Goal: Navigation & Orientation: Find specific page/section

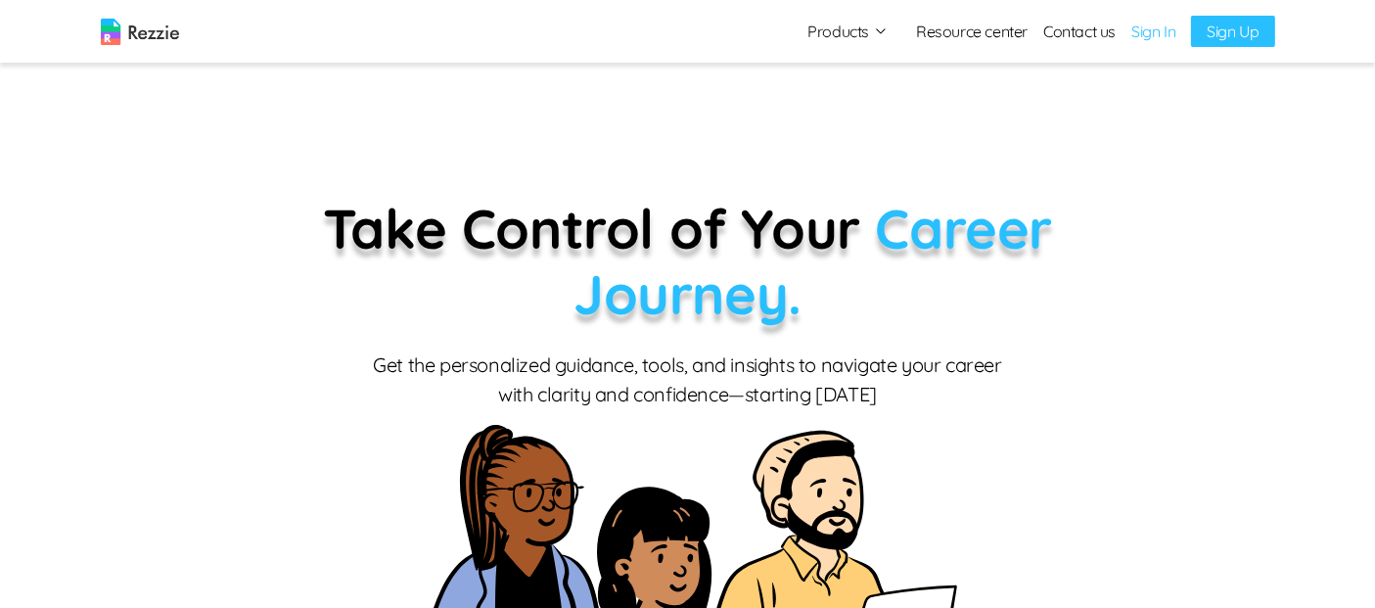
click at [1161, 36] on link "Sign In" at bounding box center [1153, 31] width 44 height 23
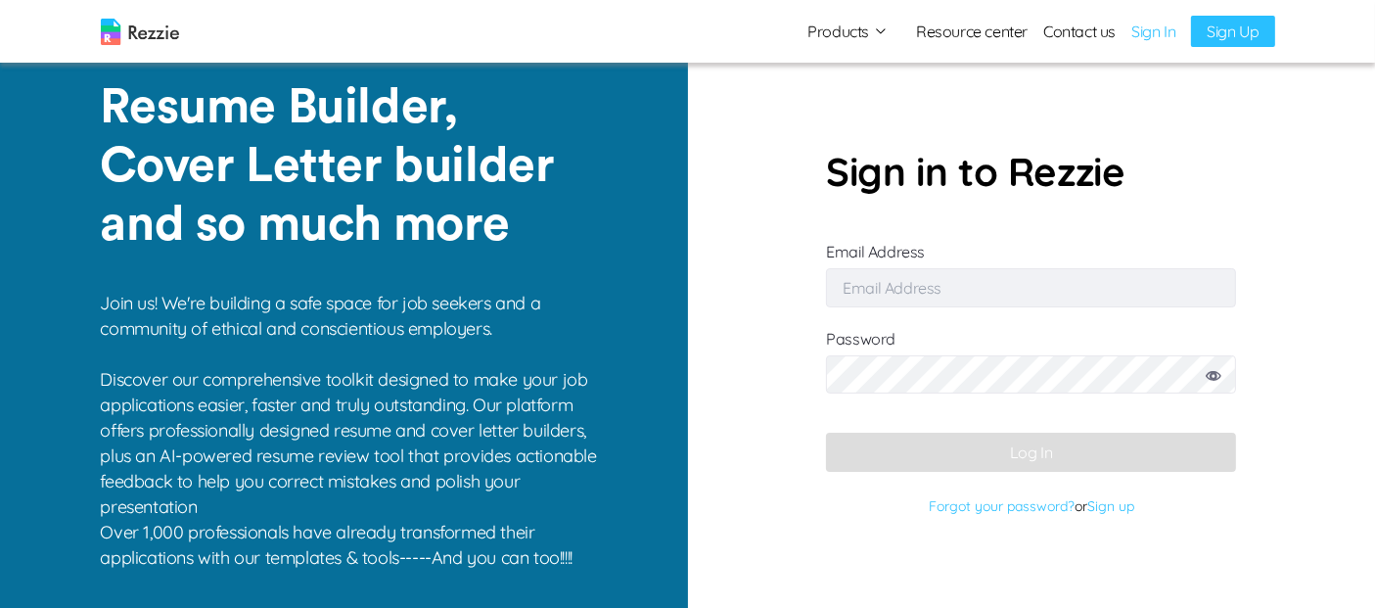
type input "[EMAIL_ADDRESS][DOMAIN_NAME]"
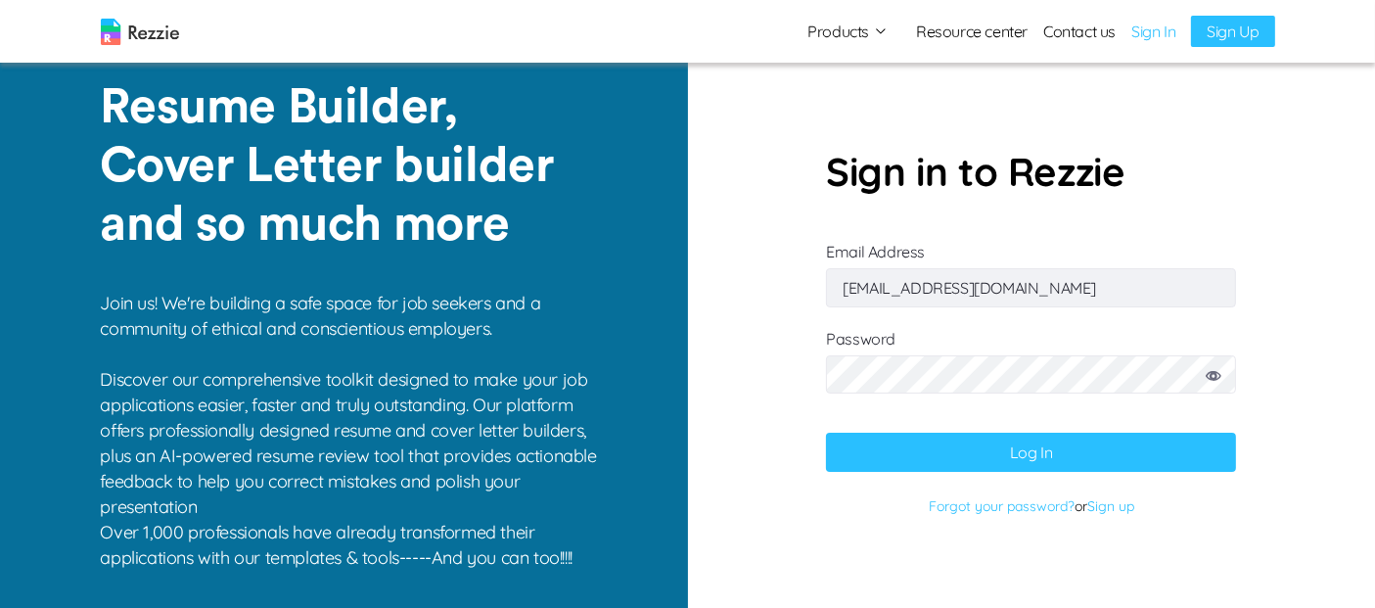
click at [967, 455] on button "Log In" at bounding box center [1031, 452] width 410 height 39
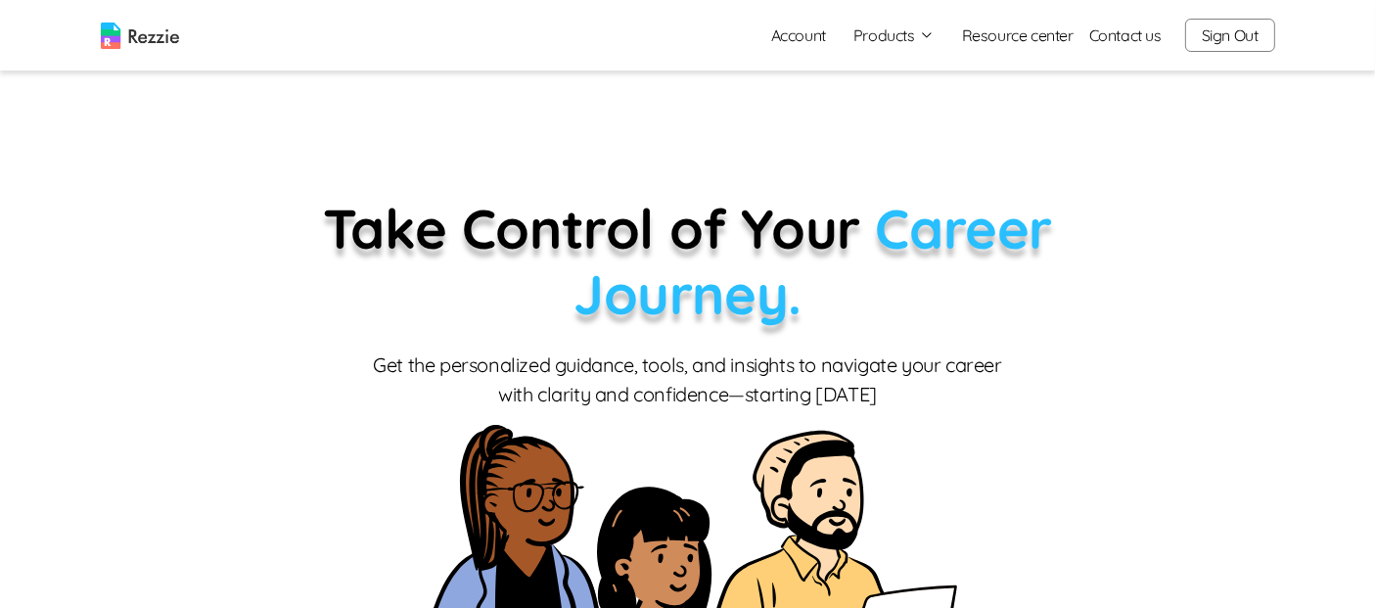
click at [899, 33] on button "Products" at bounding box center [893, 34] width 81 height 23
click at [935, 73] on link "Resume & Cover Letter Builder" at bounding box center [916, 73] width 240 height 39
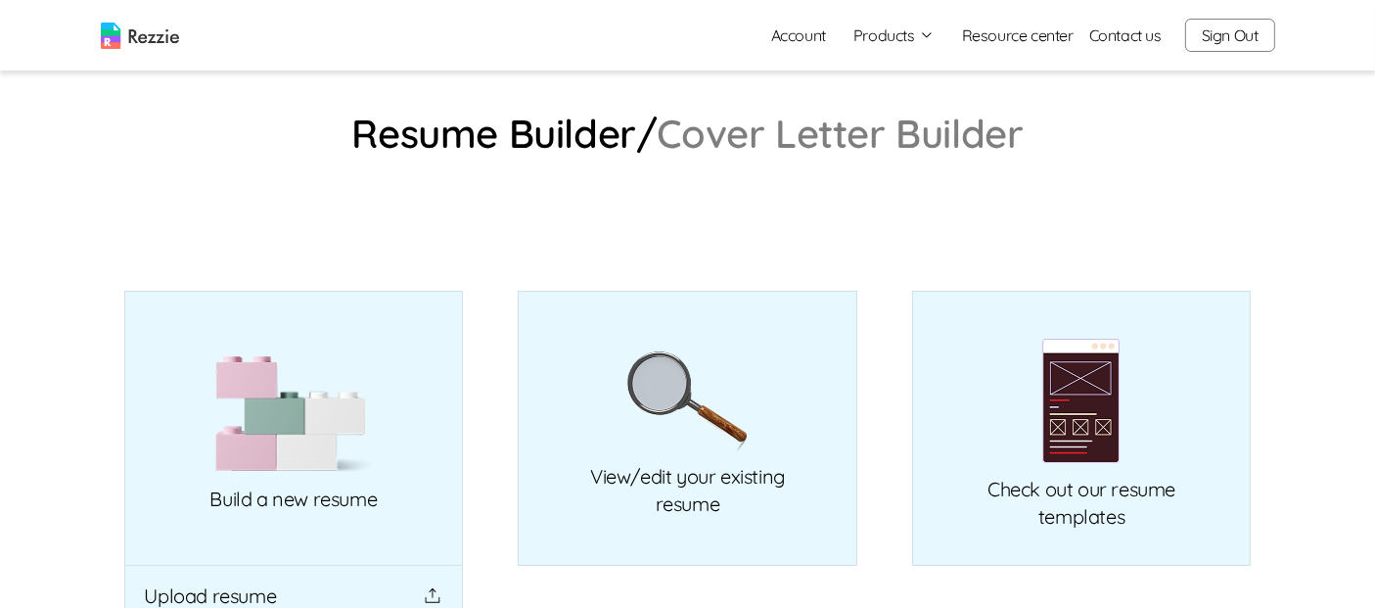
click at [914, 40] on button "Products" at bounding box center [893, 34] width 81 height 23
click at [911, 119] on link "AI Resume Review" at bounding box center [916, 112] width 240 height 39
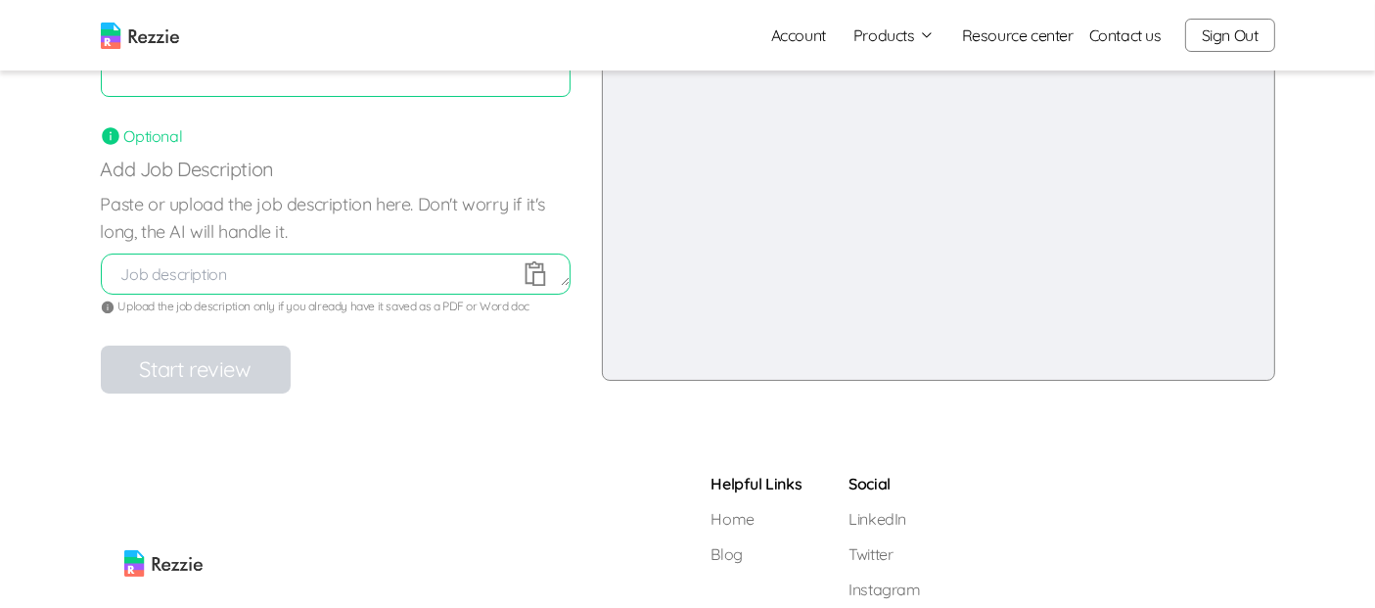
scroll to position [341, 0]
click at [808, 31] on link "Account" at bounding box center [798, 35] width 86 height 39
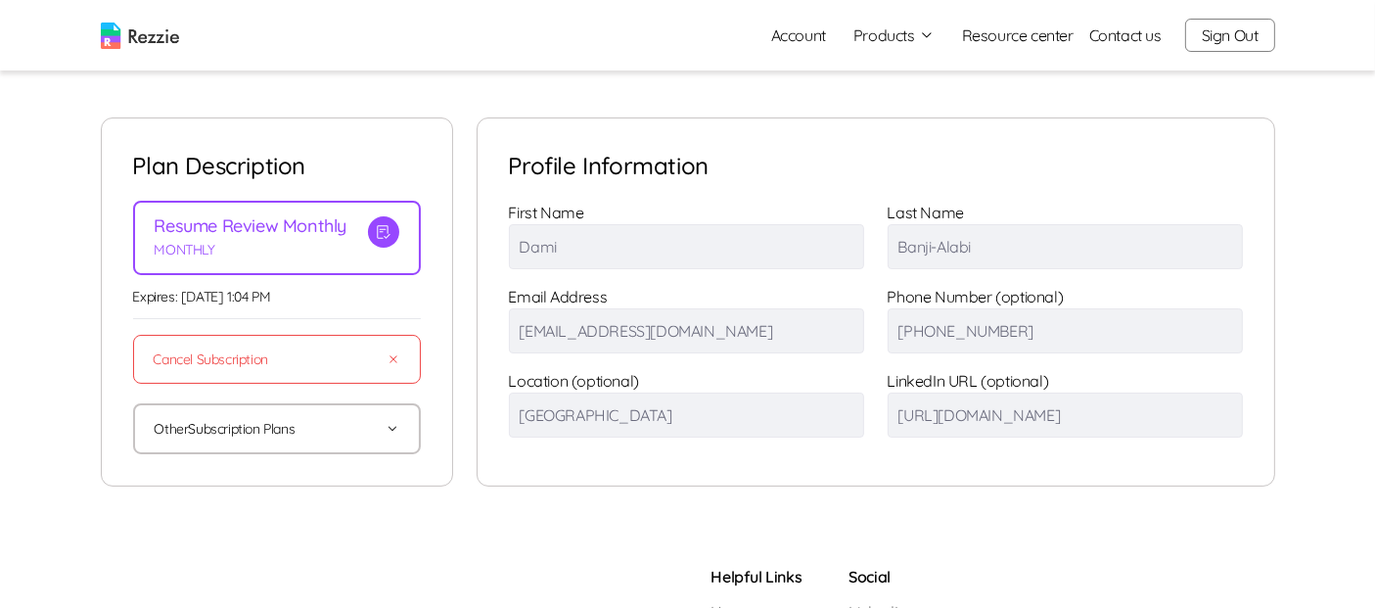
click at [392, 427] on icon "button" at bounding box center [393, 429] width 14 height 14
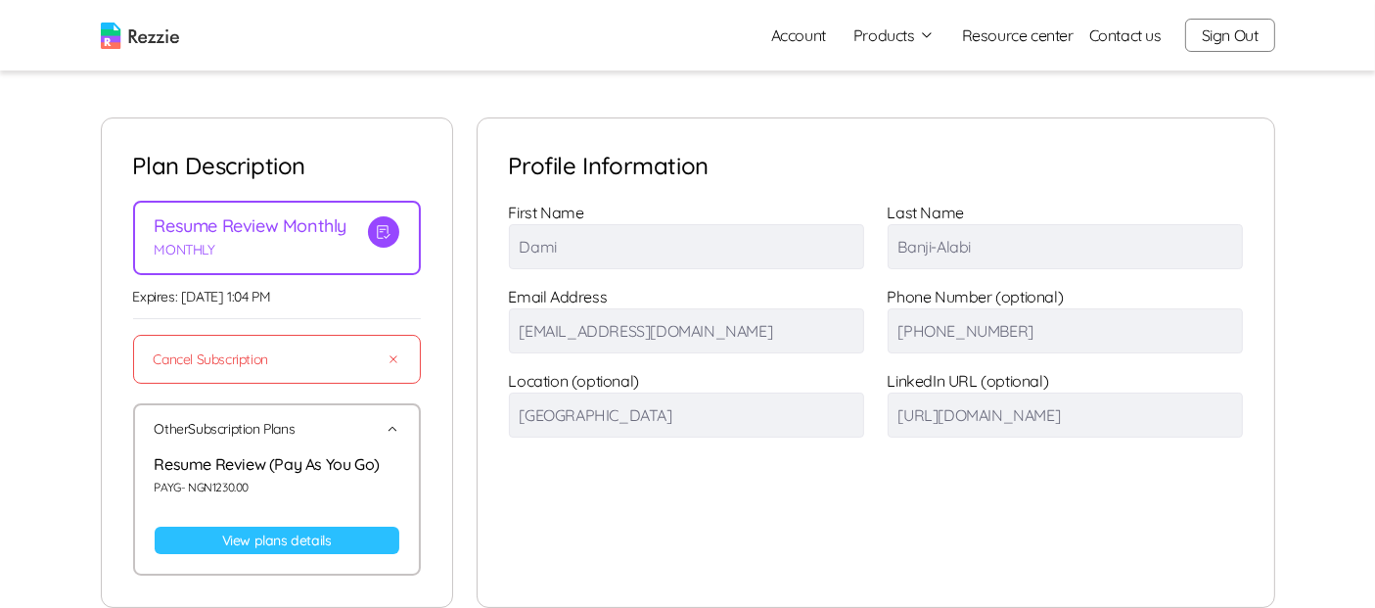
click at [392, 425] on icon "button" at bounding box center [393, 429] width 14 height 14
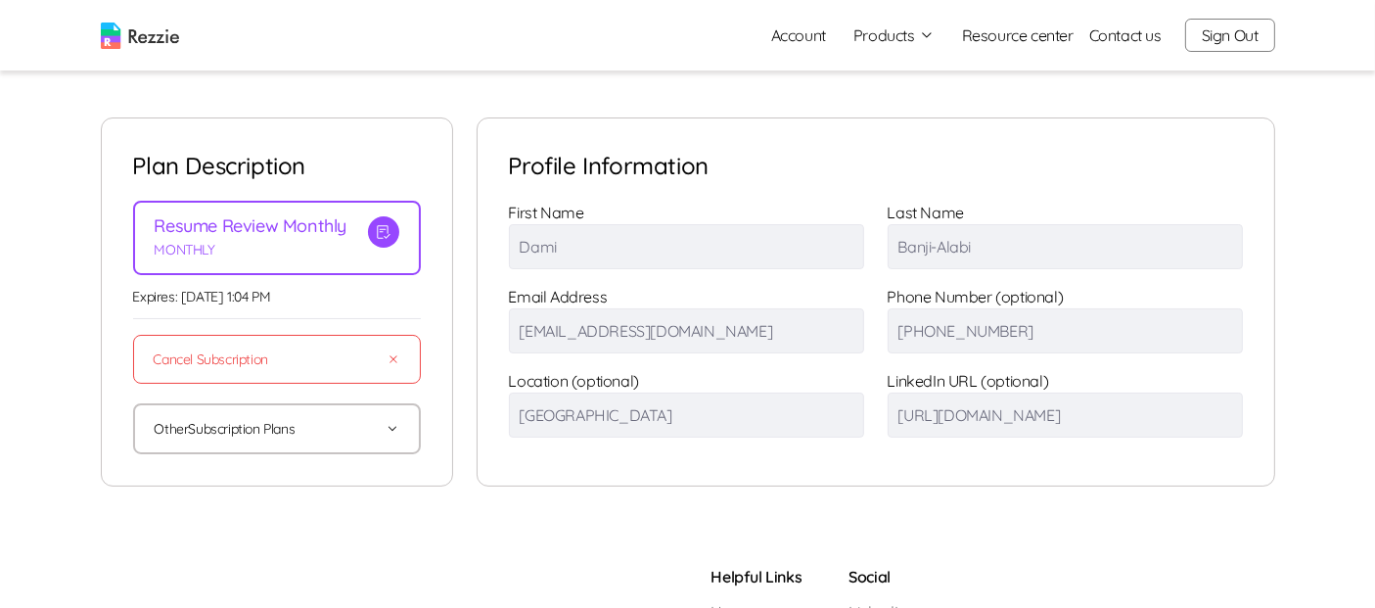
click at [157, 39] on img at bounding box center [140, 36] width 78 height 26
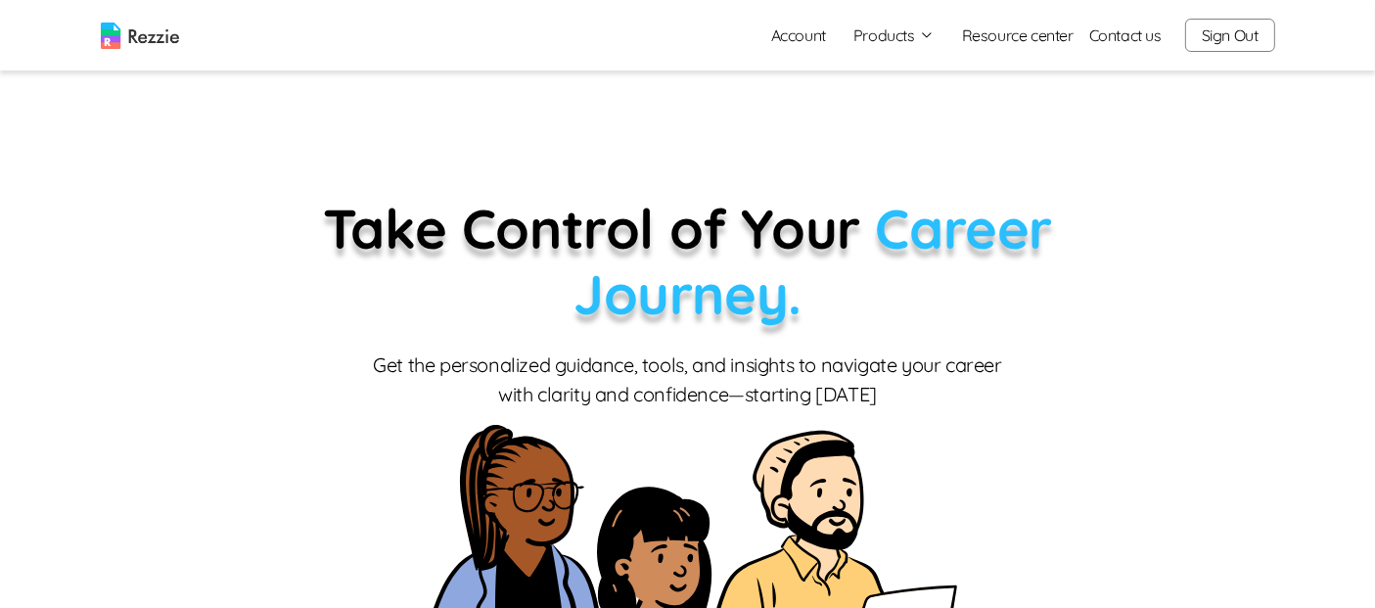
click at [996, 36] on link "Resource center" at bounding box center [1018, 34] width 112 height 23
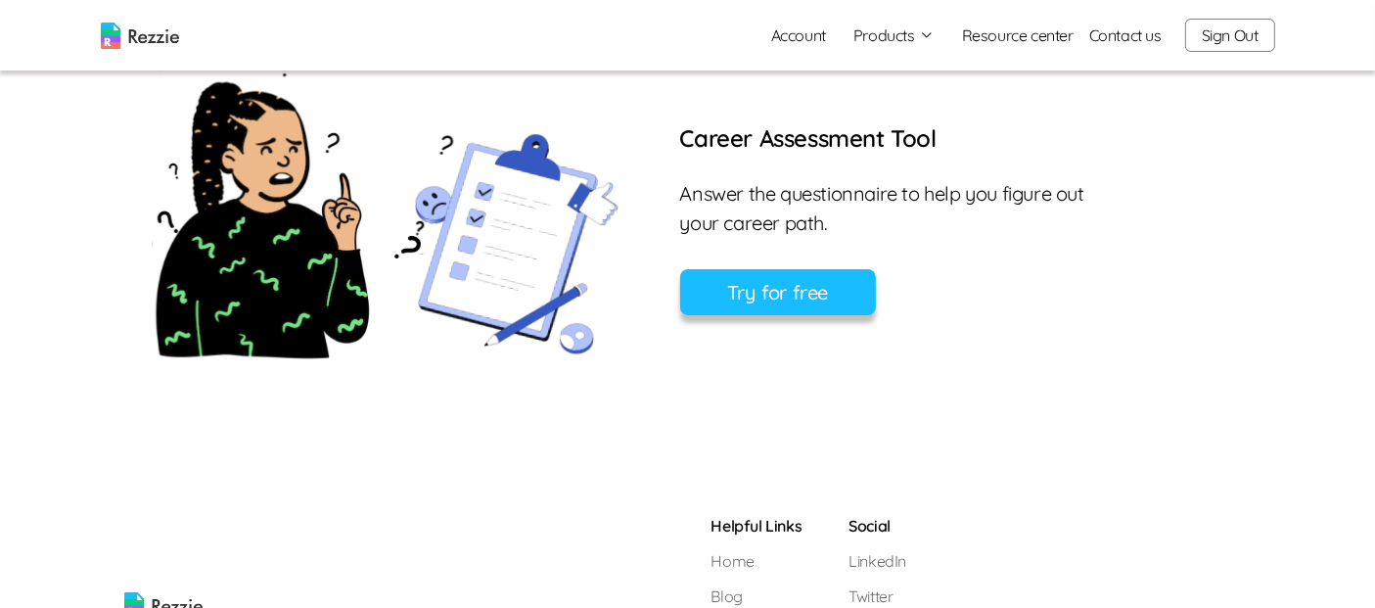
scroll to position [1303, 0]
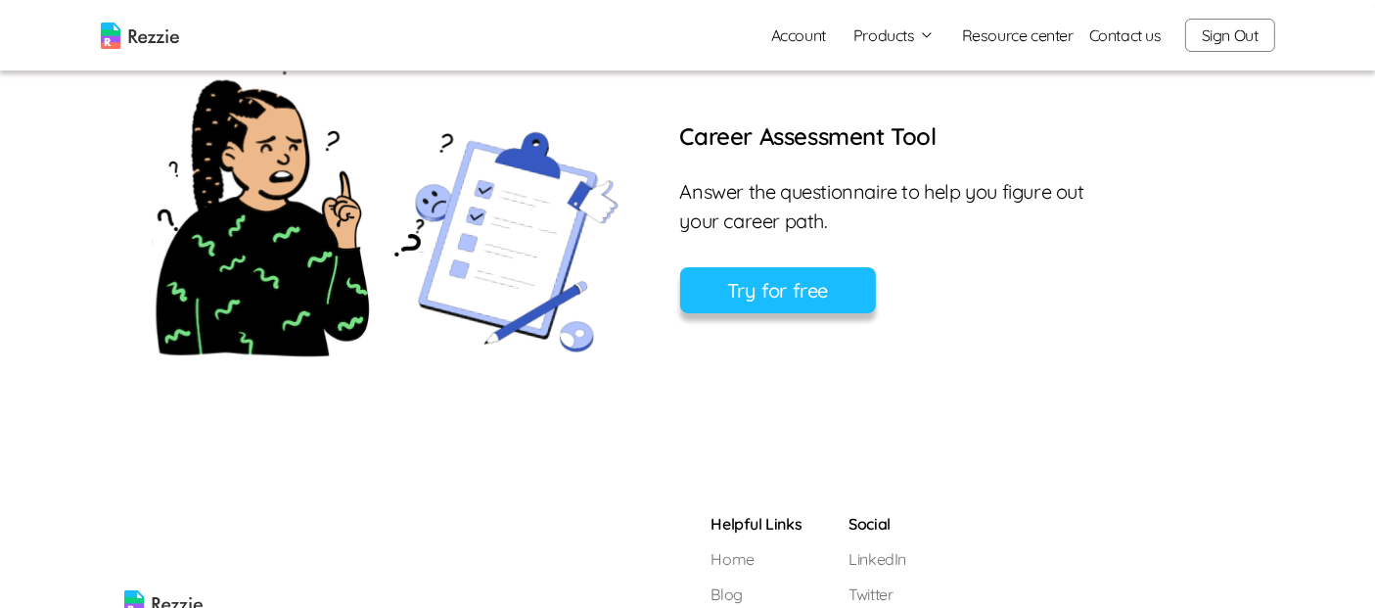
click at [162, 41] on img at bounding box center [140, 36] width 78 height 26
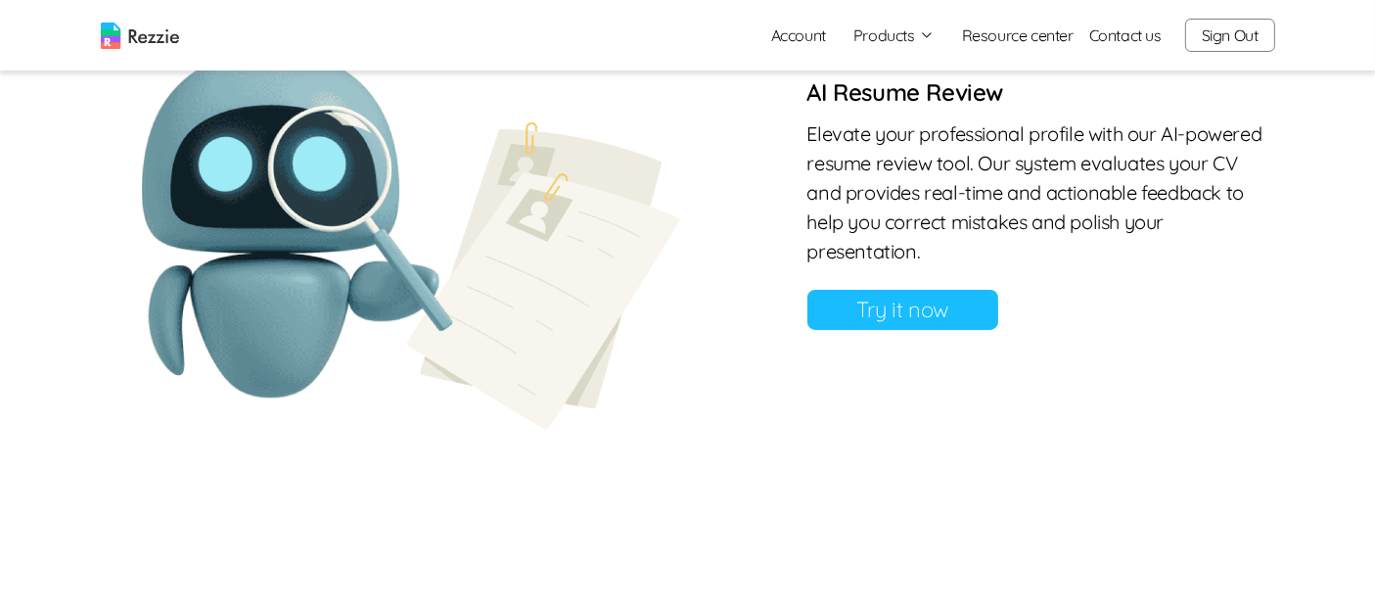
scroll to position [1749, 0]
click at [1038, 41] on link "Resource center" at bounding box center [1018, 34] width 112 height 23
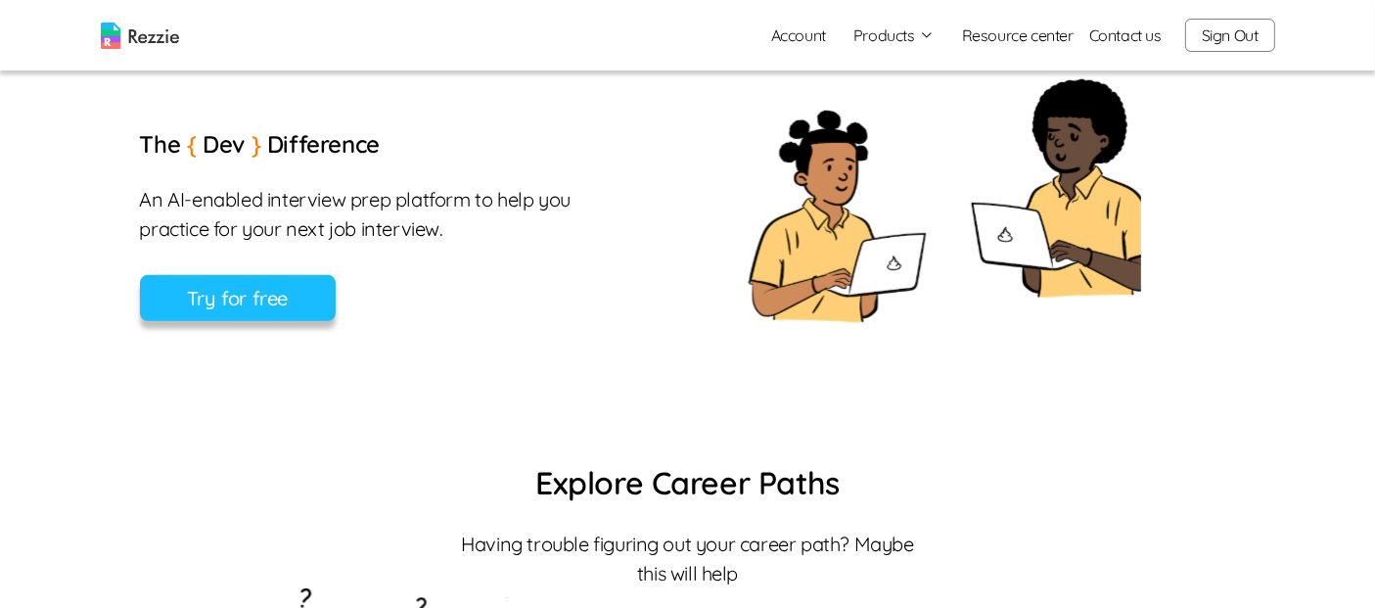
scroll to position [727, 0]
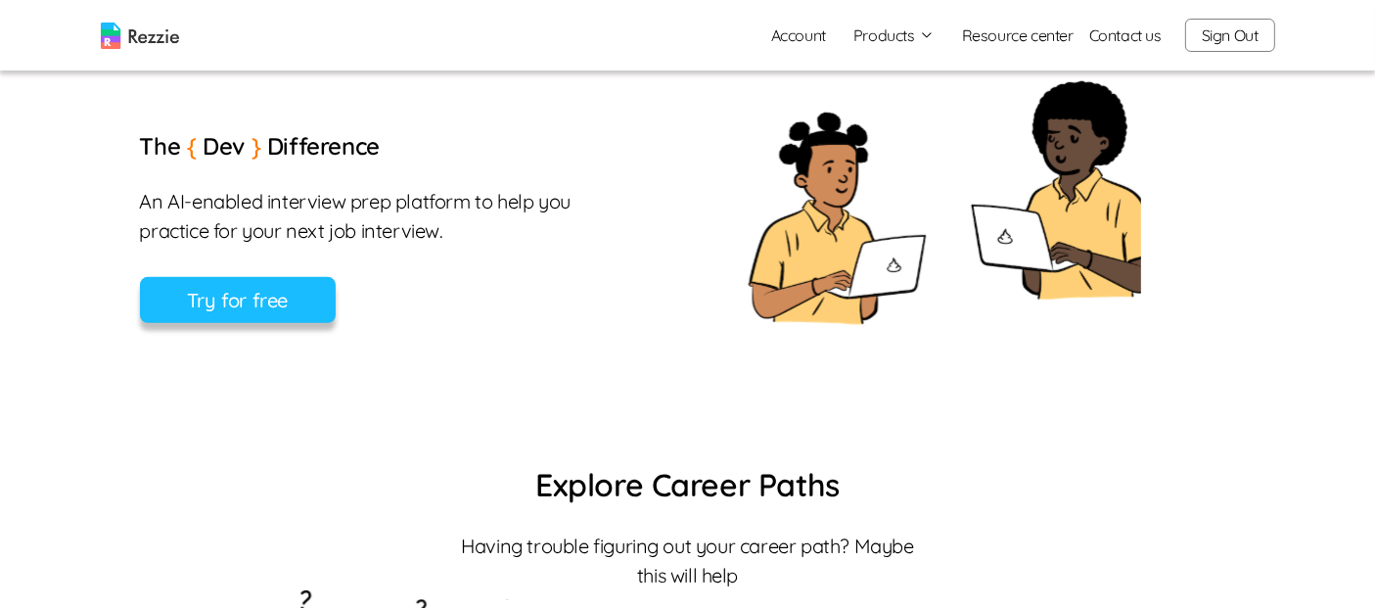
click at [1235, 35] on button "Sign Out" at bounding box center [1230, 35] width 90 height 33
